Goal: Task Accomplishment & Management: Manage account settings

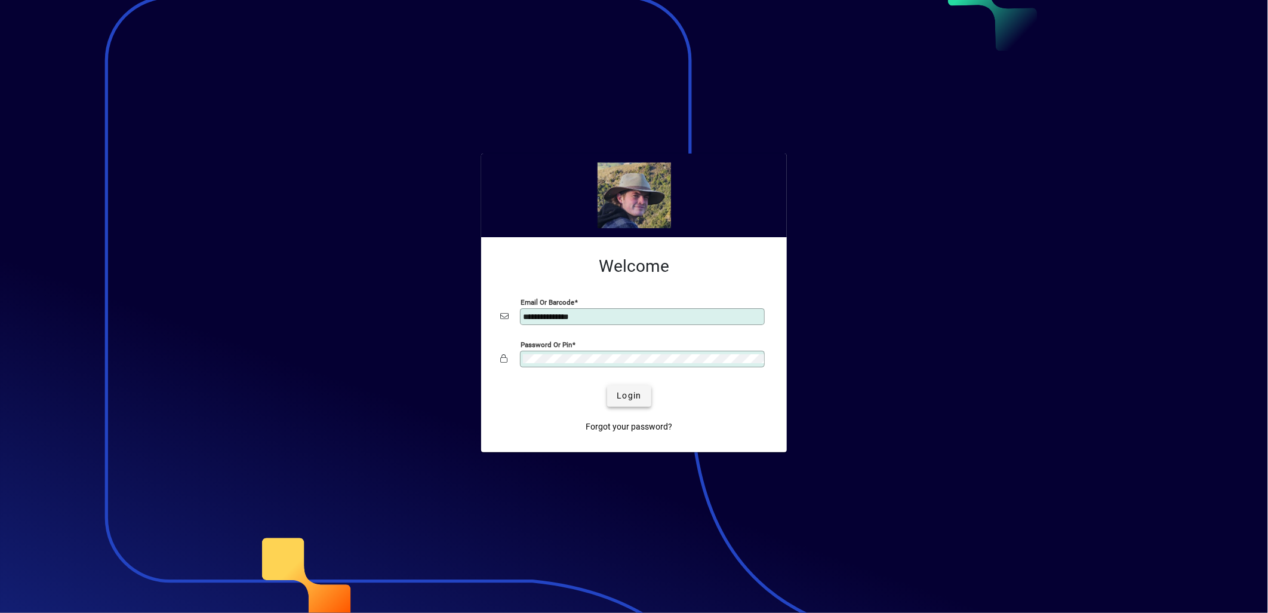
click at [643, 399] on span "submit" at bounding box center [629, 396] width 44 height 29
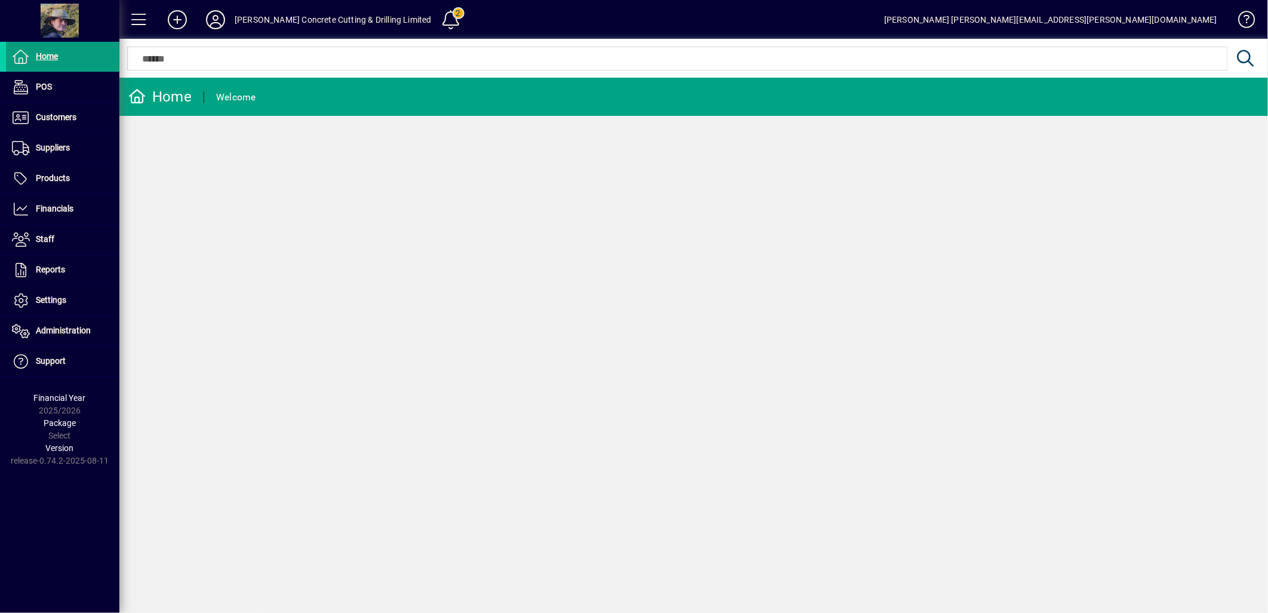
click at [215, 19] on icon at bounding box center [216, 19] width 24 height 19
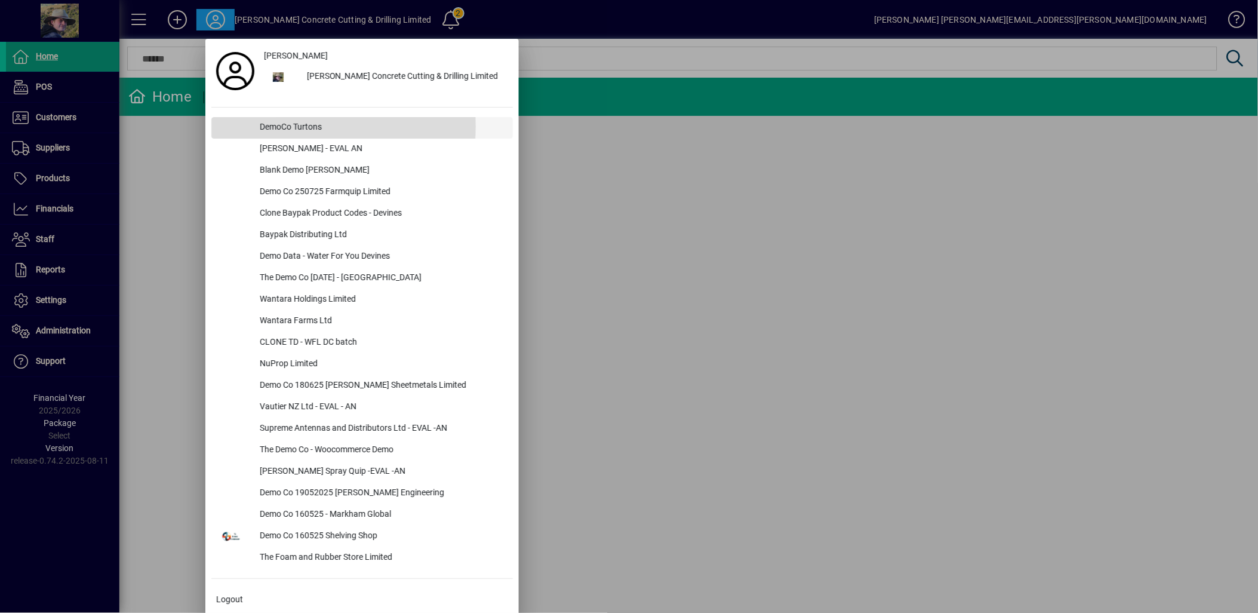
click at [300, 126] on div "DemoCo Turtons" at bounding box center [381, 127] width 263 height 21
